Goal: Check status

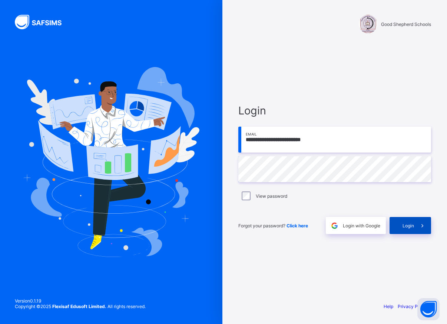
click at [417, 224] on span at bounding box center [422, 225] width 17 height 17
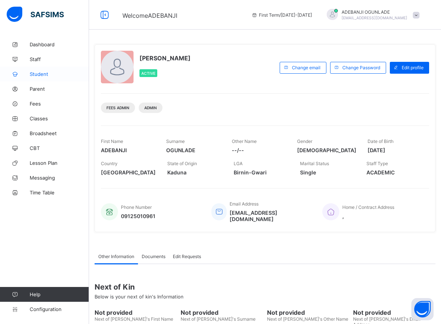
click at [41, 75] on span "Student" at bounding box center [59, 74] width 59 height 6
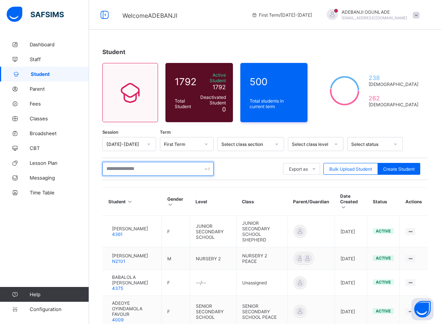
click at [133, 164] on input "text" at bounding box center [157, 169] width 111 height 14
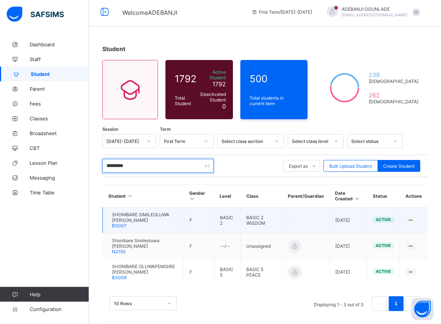
scroll to position [5, 0]
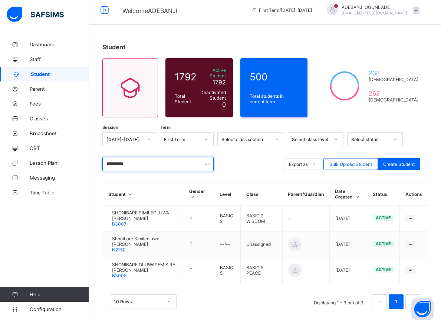
click at [168, 161] on input "*********" at bounding box center [157, 164] width 111 height 14
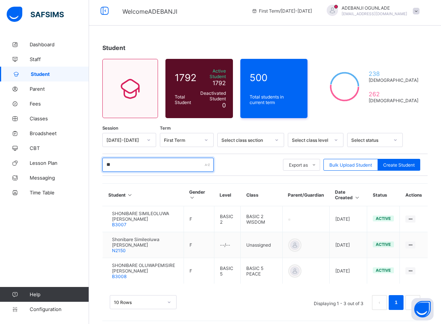
type input "*"
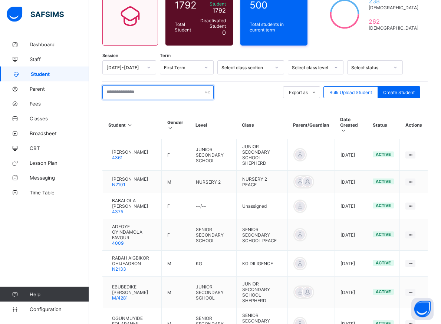
scroll to position [76, 0]
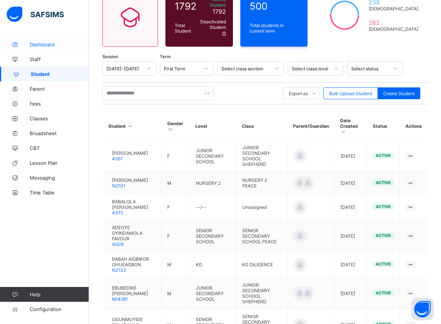
click at [48, 44] on span "Dashboard" at bounding box center [59, 45] width 59 height 6
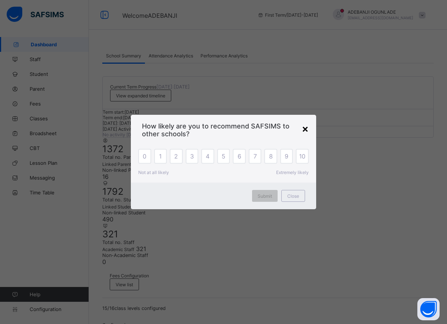
click at [306, 130] on div "×" at bounding box center [305, 128] width 7 height 13
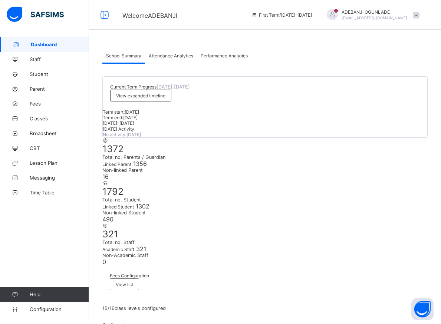
click at [305, 126] on div "[DATE]: [DATE]" at bounding box center [265, 124] width 324 height 6
click at [34, 104] on span "Fees" at bounding box center [59, 104] width 59 height 6
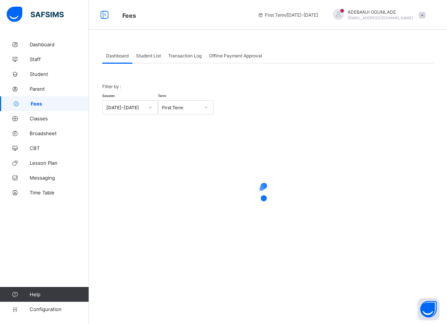
click at [179, 56] on span "Transaction Log" at bounding box center [184, 56] width 33 height 6
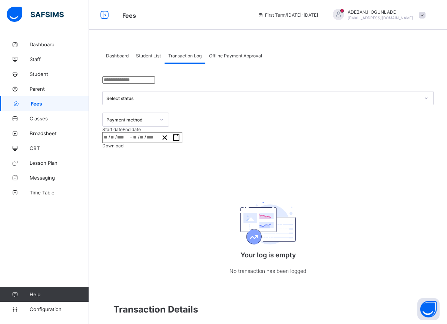
click at [177, 56] on span "Transaction Log" at bounding box center [184, 56] width 33 height 6
click at [116, 58] on span "Dashboard" at bounding box center [117, 56] width 23 height 6
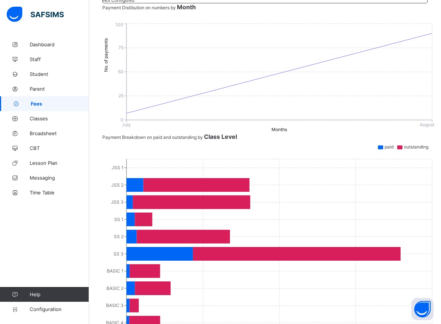
scroll to position [76, 0]
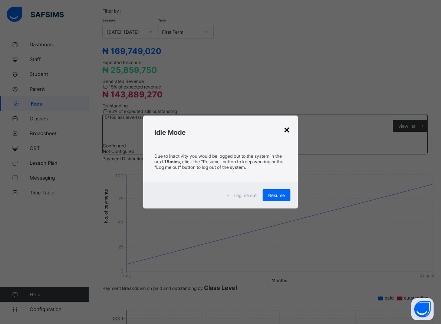
click at [286, 130] on div "×" at bounding box center [286, 129] width 7 height 13
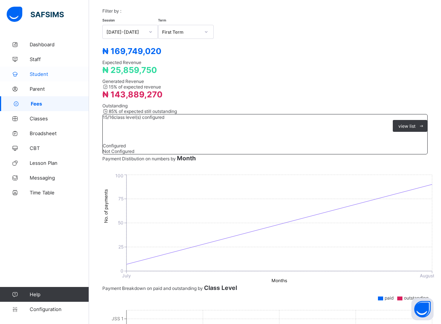
click at [40, 72] on span "Student" at bounding box center [59, 74] width 59 height 6
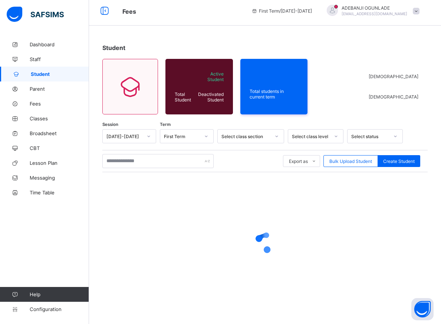
scroll to position [4, 0]
click at [40, 72] on span "Student" at bounding box center [60, 74] width 58 height 6
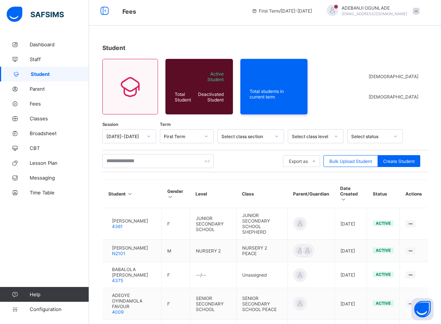
click at [279, 193] on th "Class" at bounding box center [261, 194] width 51 height 28
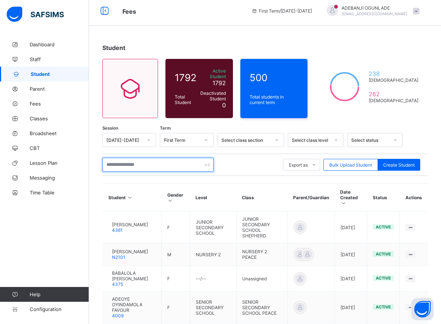
click at [119, 161] on input "text" at bounding box center [157, 165] width 111 height 14
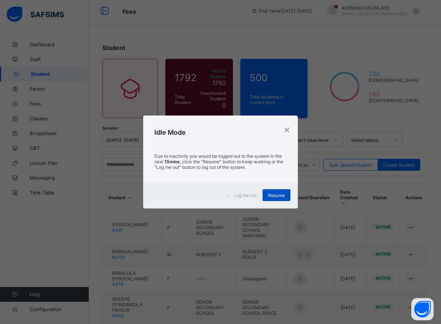
click at [272, 195] on span "Resume" at bounding box center [276, 196] width 17 height 6
